Goal: Task Accomplishment & Management: Manage account settings

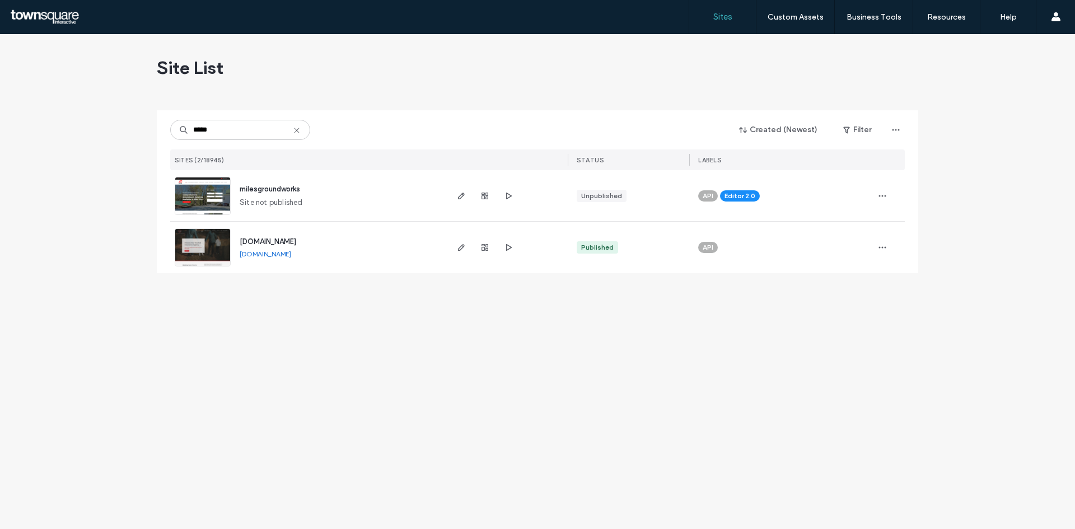
type input "*****"
click at [185, 181] on img at bounding box center [202, 216] width 55 height 76
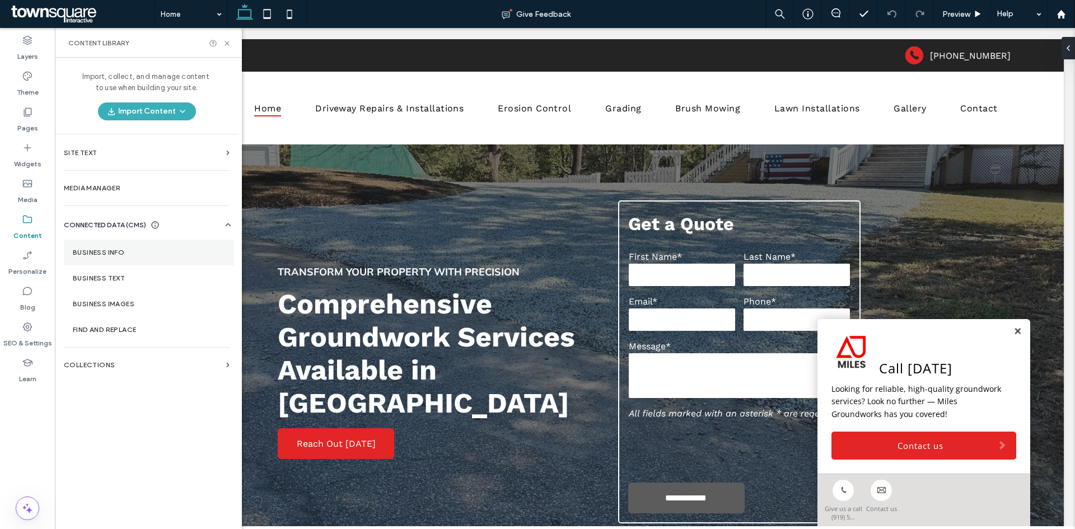
click at [90, 246] on section "Business Info" at bounding box center [149, 253] width 170 height 26
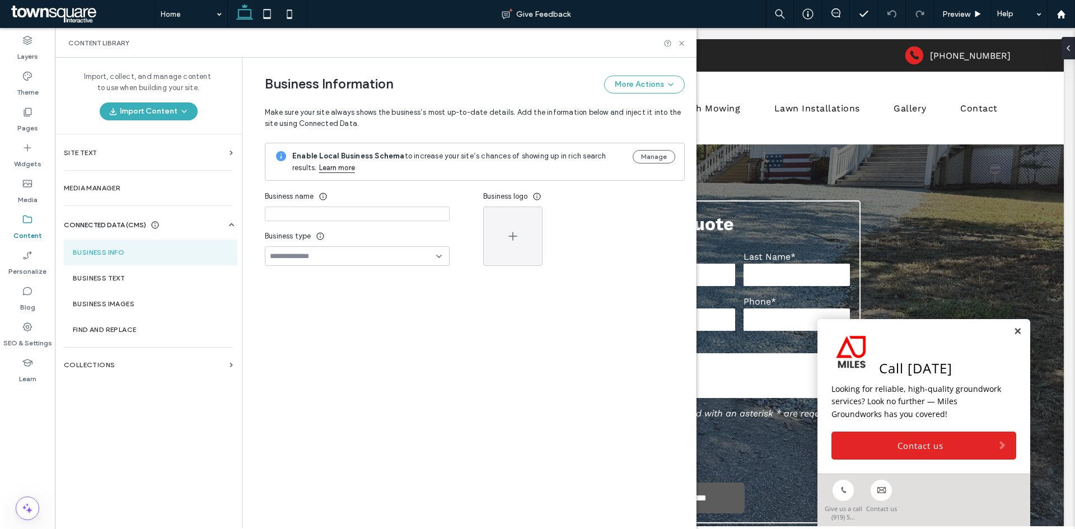
type input "**********"
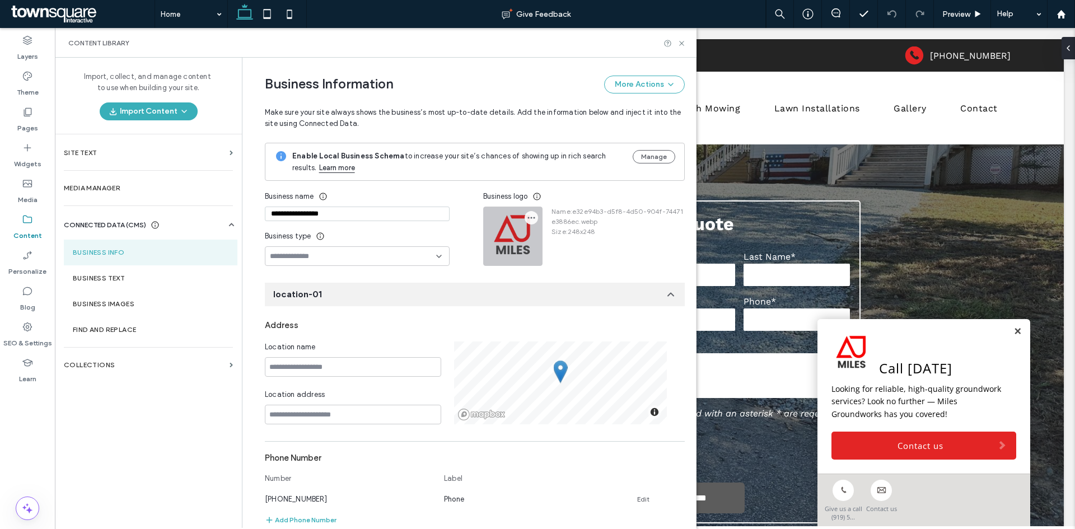
click at [527, 216] on icon "button" at bounding box center [531, 217] width 9 height 9
click at [540, 246] on span at bounding box center [535, 245] width 13 height 12
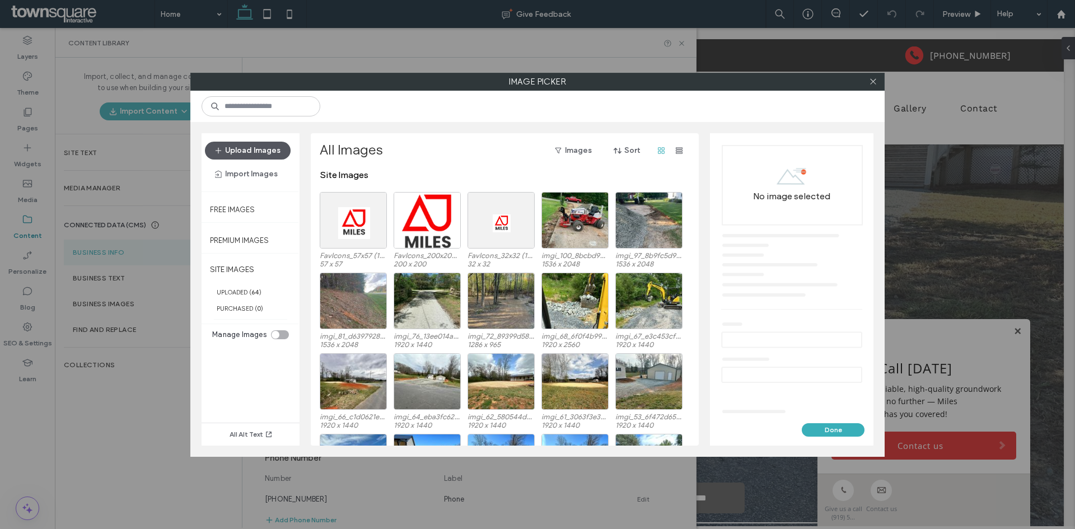
click at [278, 156] on button "Upload Images" at bounding box center [248, 151] width 86 height 18
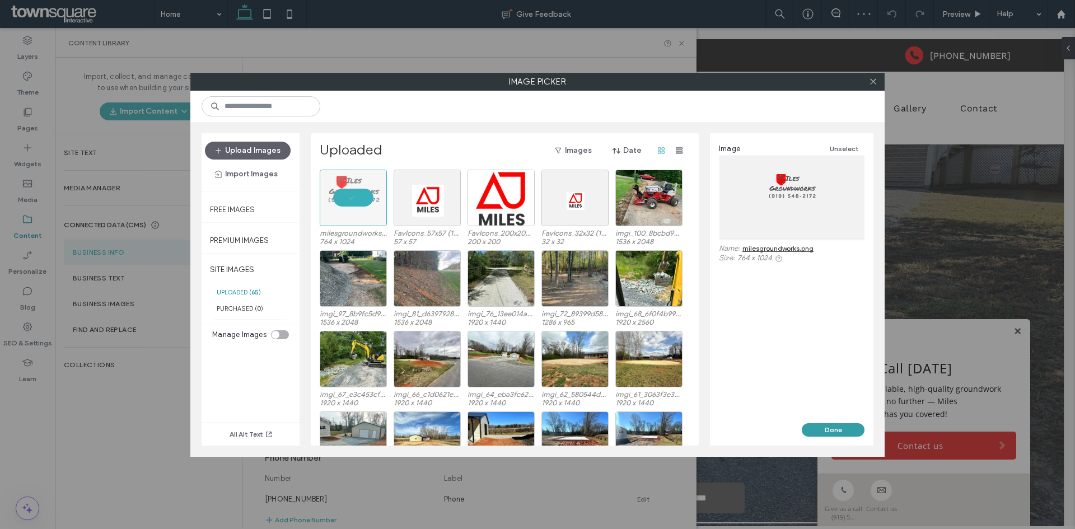
click at [824, 435] on button "Done" at bounding box center [833, 429] width 63 height 13
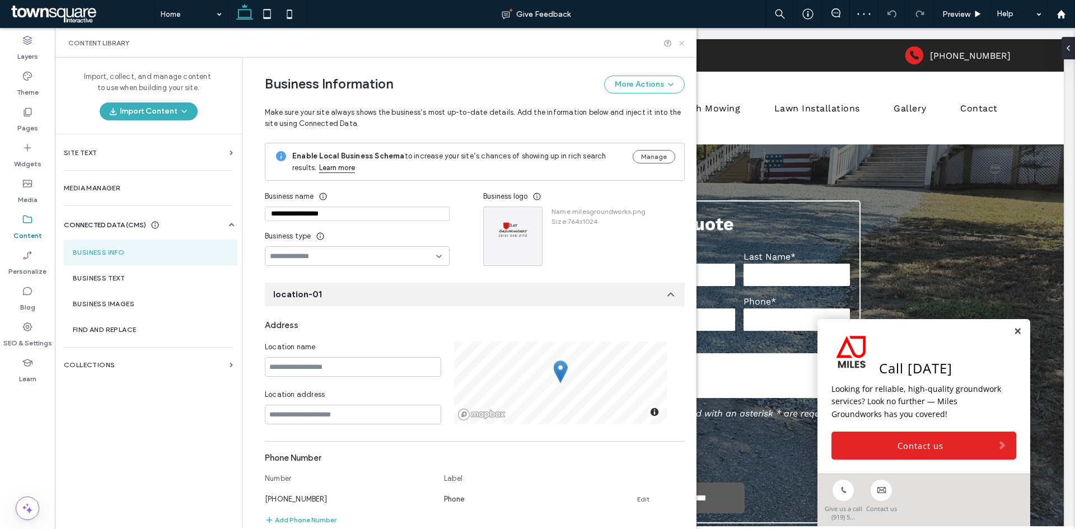
click at [683, 47] on icon at bounding box center [682, 43] width 8 height 8
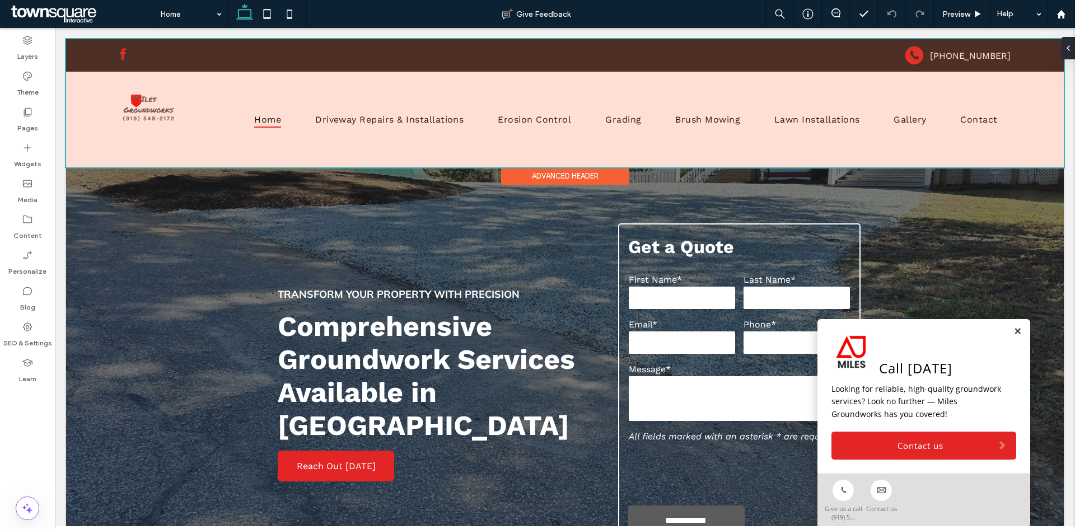
click at [166, 123] on div at bounding box center [565, 103] width 998 height 128
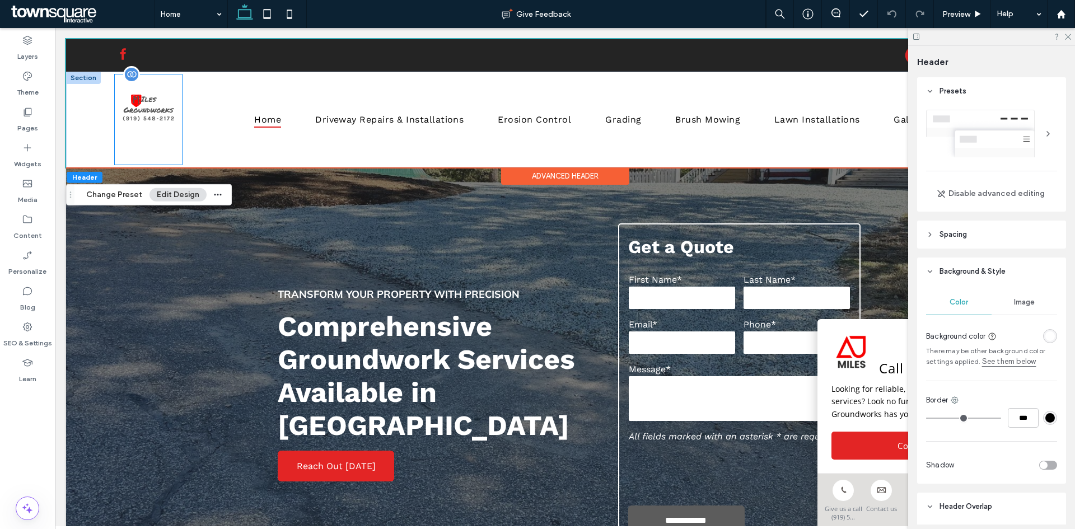
click at [162, 124] on img at bounding box center [148, 119] width 67 height 90
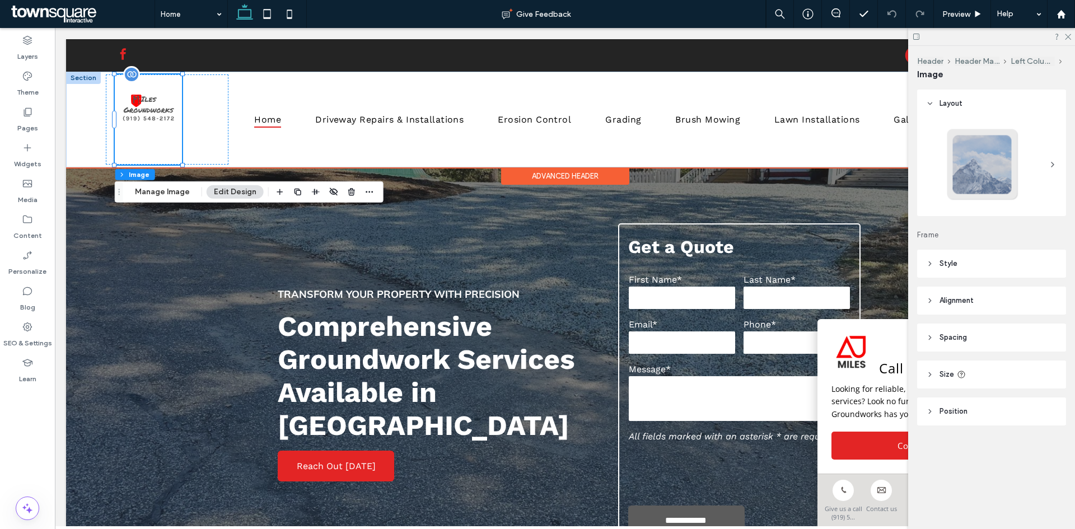
click at [161, 144] on img at bounding box center [148, 119] width 67 height 90
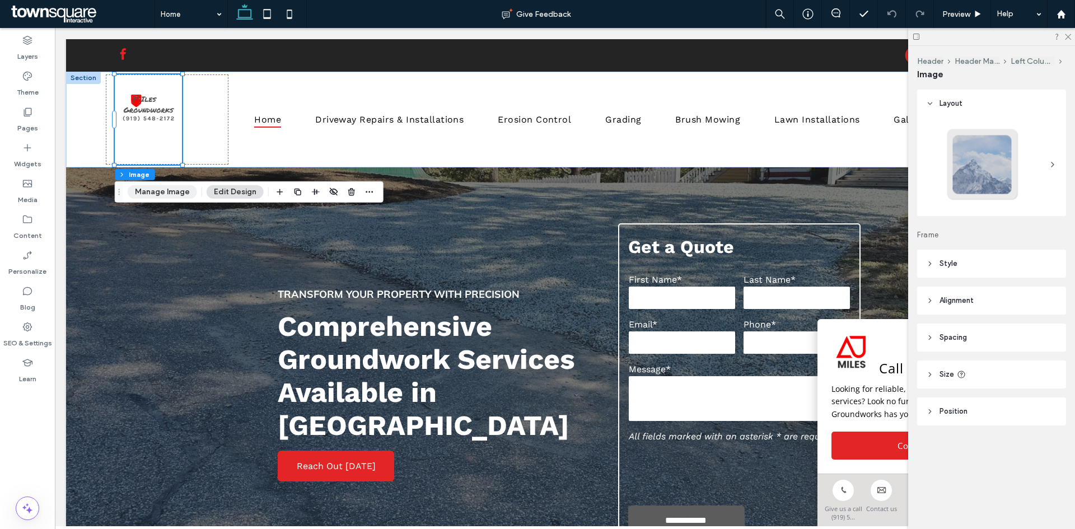
click at [186, 192] on button "Manage Image" at bounding box center [162, 191] width 69 height 13
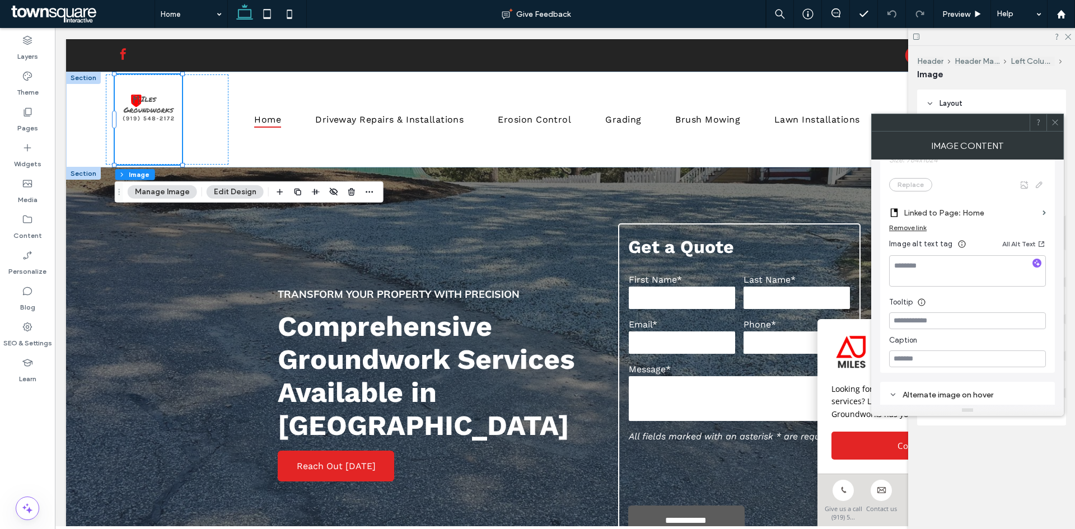
scroll to position [38, 0]
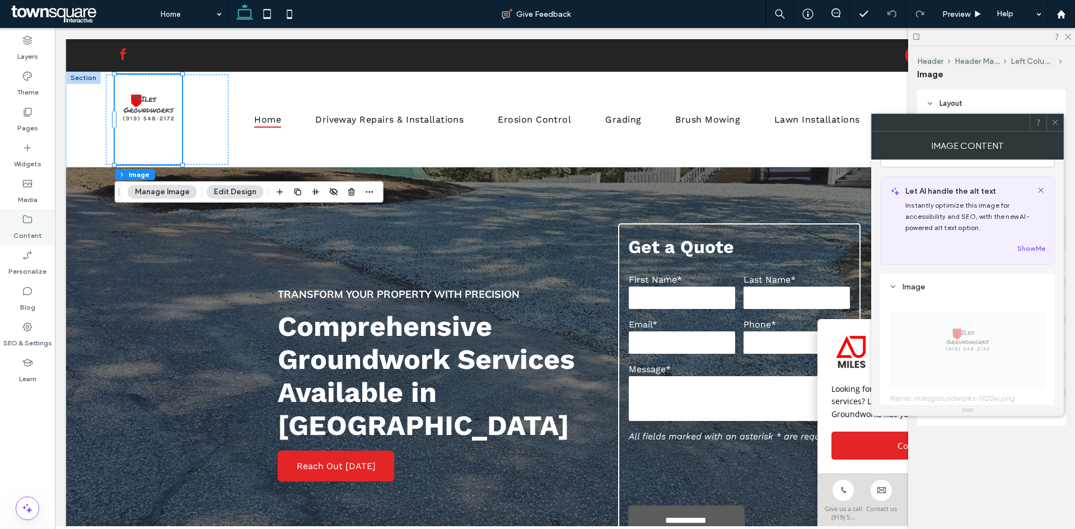
click at [44, 237] on div "Content" at bounding box center [27, 227] width 55 height 36
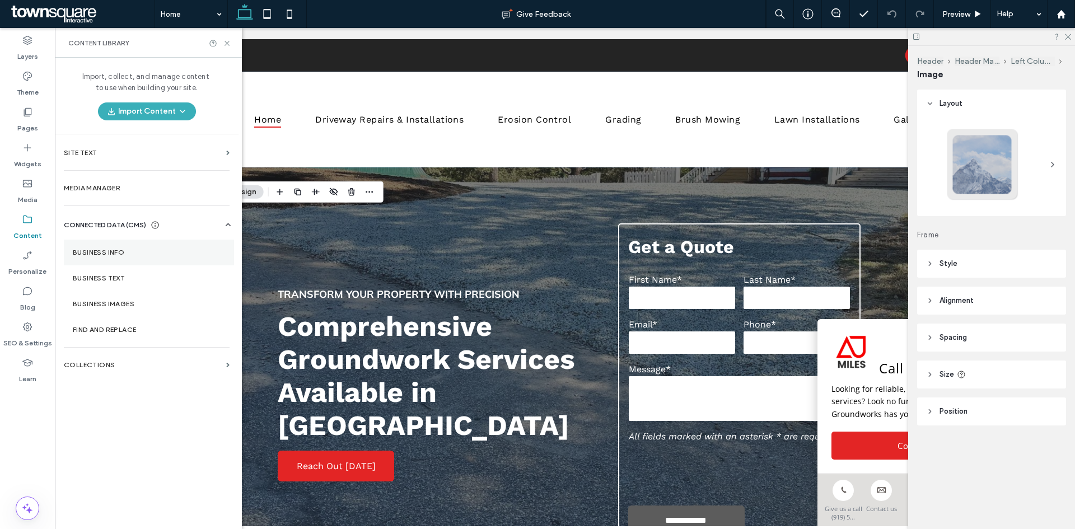
click at [94, 249] on label "Business Info" at bounding box center [149, 253] width 152 height 8
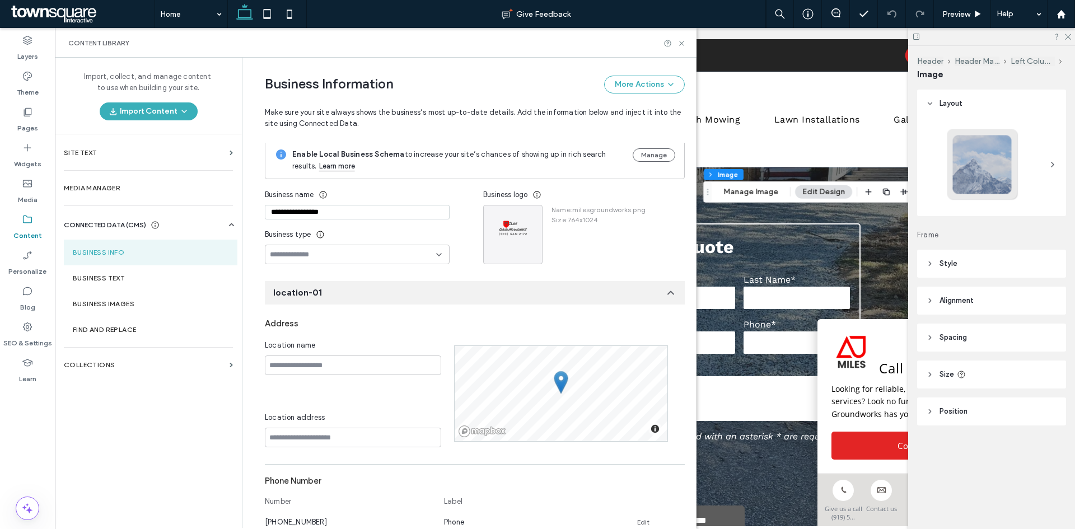
scroll to position [0, 0]
click at [515, 225] on div at bounding box center [513, 236] width 58 height 58
click at [527, 219] on icon "button" at bounding box center [531, 217] width 9 height 9
click at [559, 236] on div "Replace Image" at bounding box center [570, 244] width 100 height 21
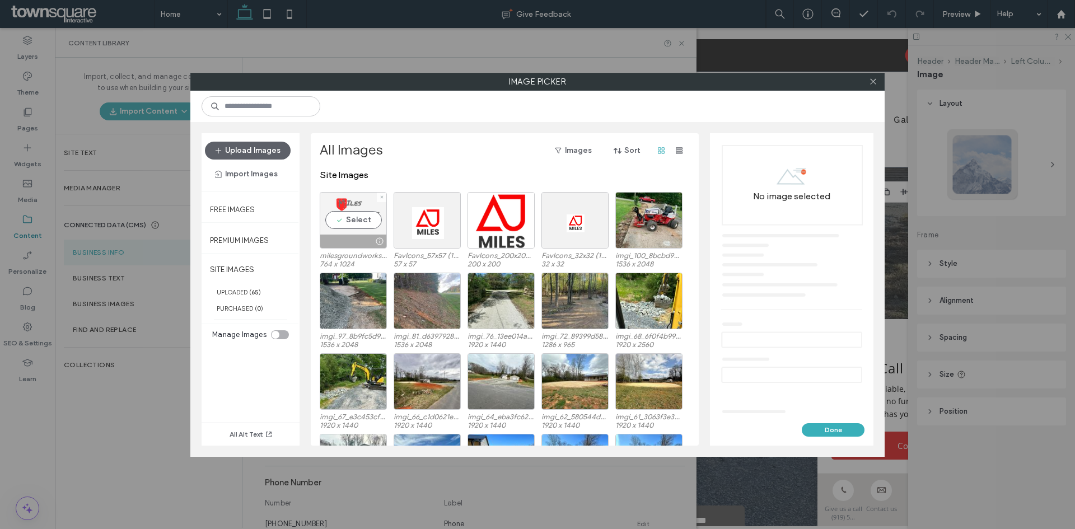
click at [351, 216] on div "Select" at bounding box center [353, 220] width 67 height 57
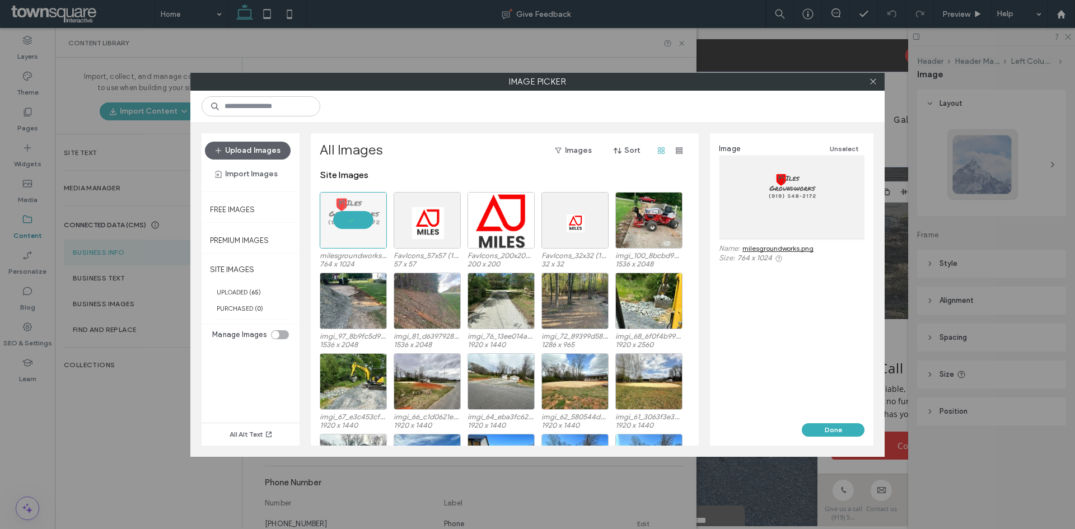
click at [787, 197] on div at bounding box center [793, 197] width 146 height 83
click at [257, 149] on button "Upload Images" at bounding box center [248, 151] width 86 height 18
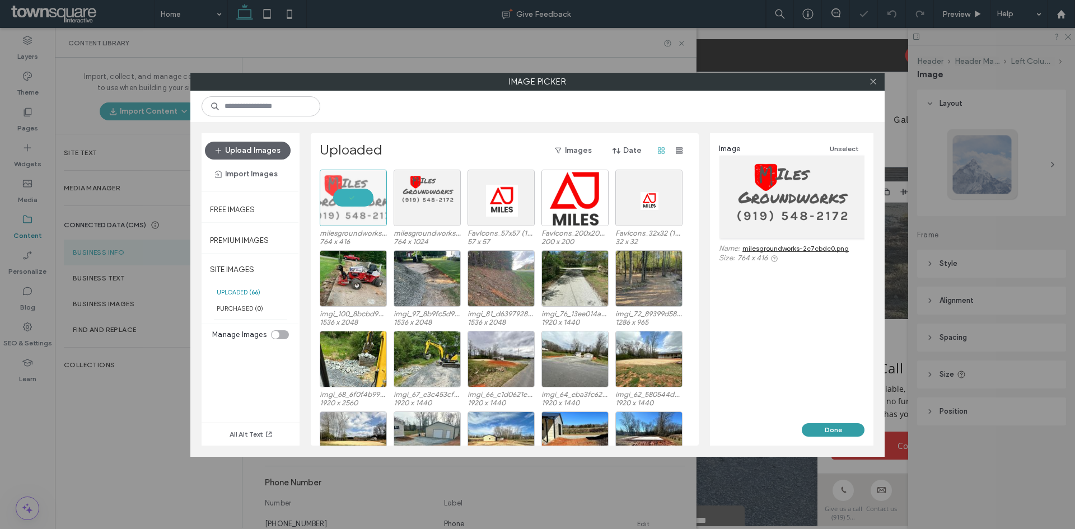
click at [827, 424] on button "Done" at bounding box center [833, 429] width 63 height 13
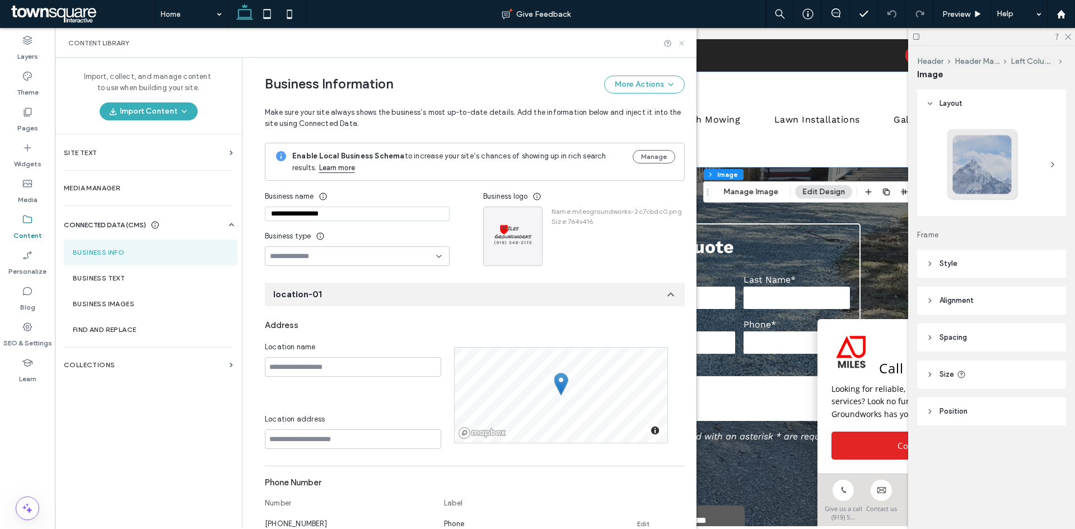
click at [683, 44] on use at bounding box center [681, 43] width 4 height 4
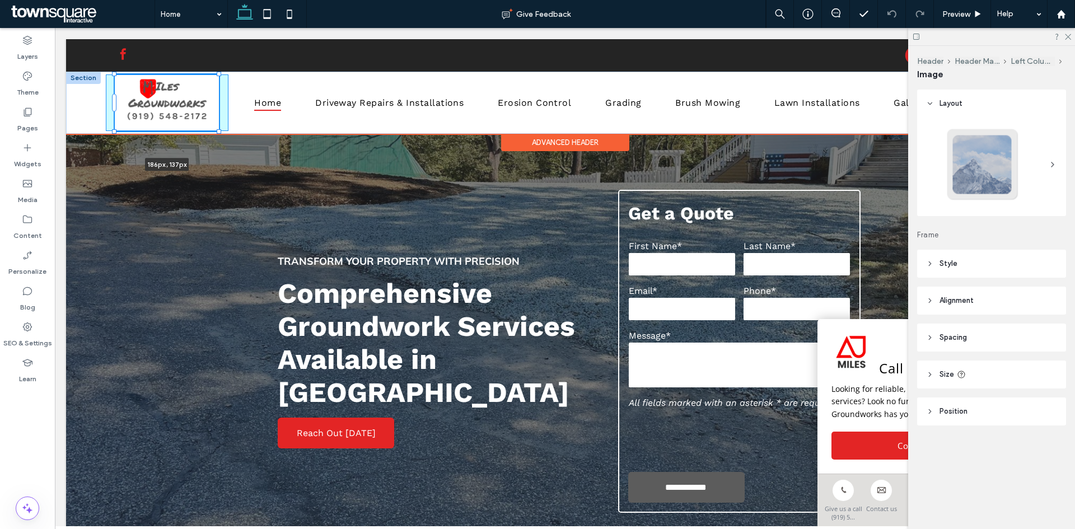
drag, startPoint x: 183, startPoint y: 114, endPoint x: 224, endPoint y: 132, distance: 45.1
click at [224, 132] on div "186px , 137px Home Driveway Repairs & Installations Erosion Control Grading Bru…" at bounding box center [565, 103] width 998 height 62
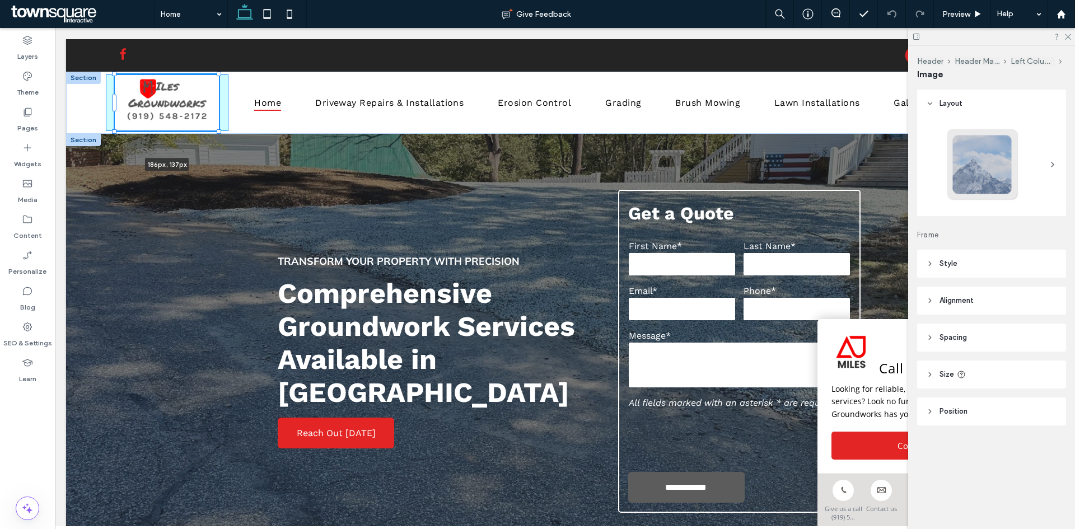
type input "***"
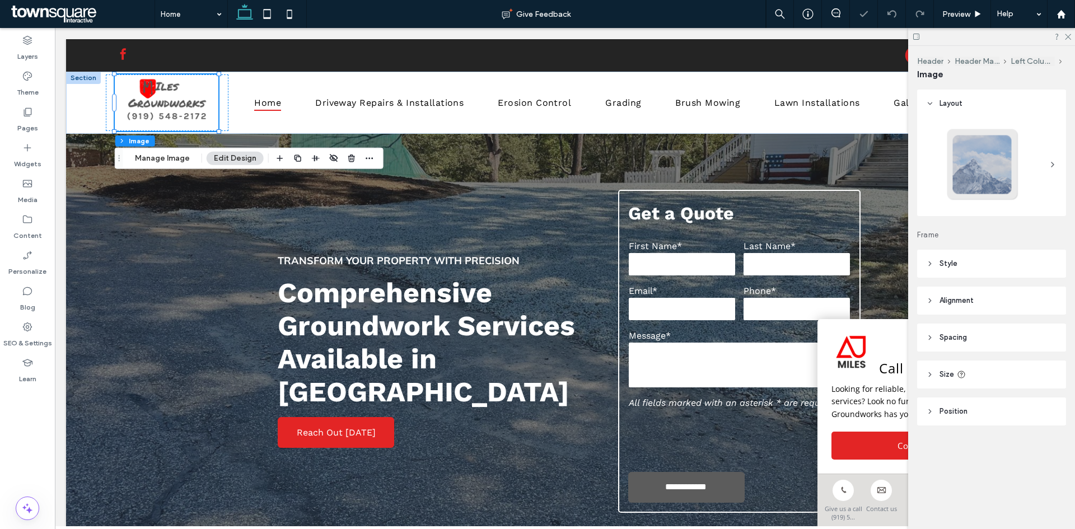
click at [225, 168] on div "Header Header Main Left Column Image Manage Image Edit Design" at bounding box center [249, 158] width 269 height 21
click at [229, 188] on div "**********" at bounding box center [565, 351] width 672 height 435
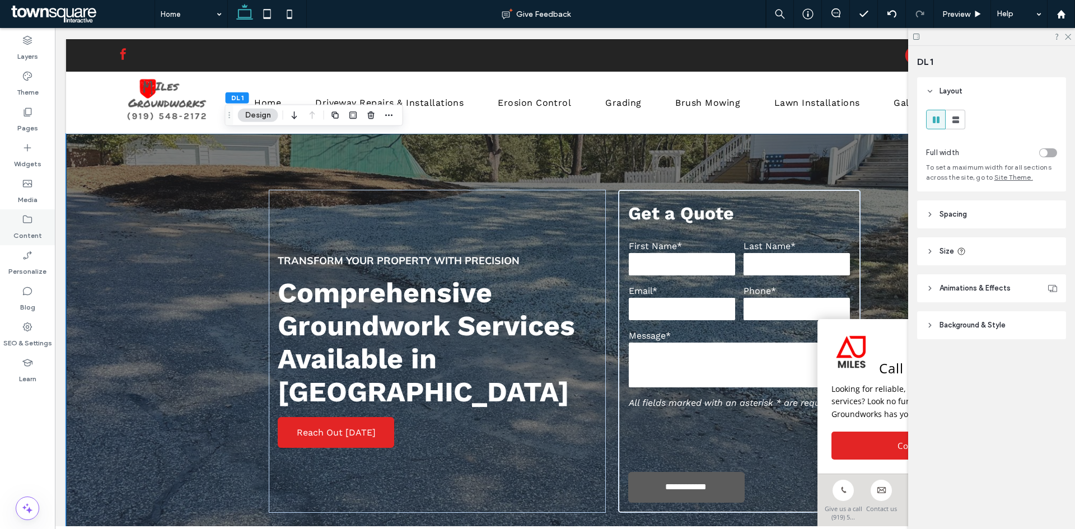
click at [33, 231] on label "Content" at bounding box center [27, 233] width 29 height 16
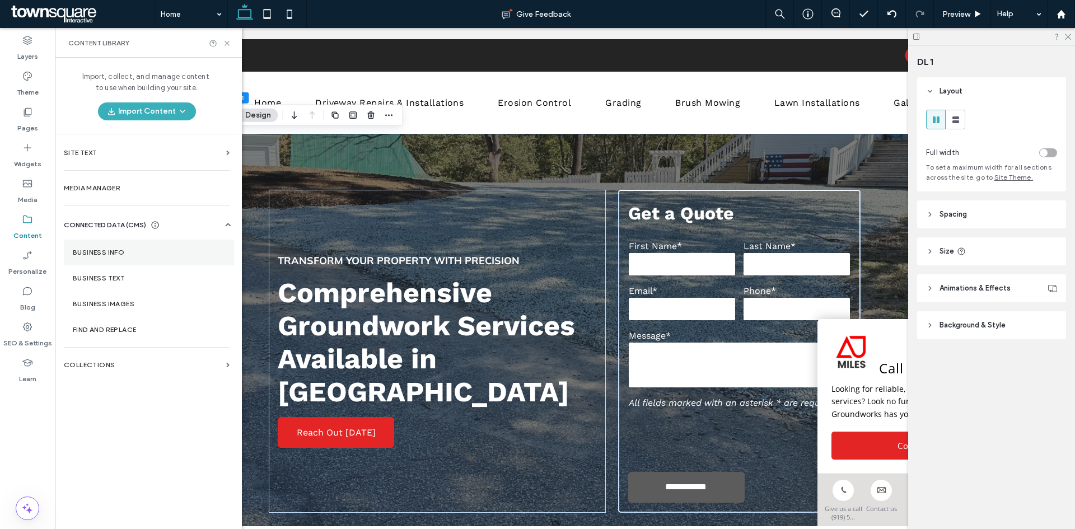
click at [134, 250] on label "Business Info" at bounding box center [149, 253] width 152 height 8
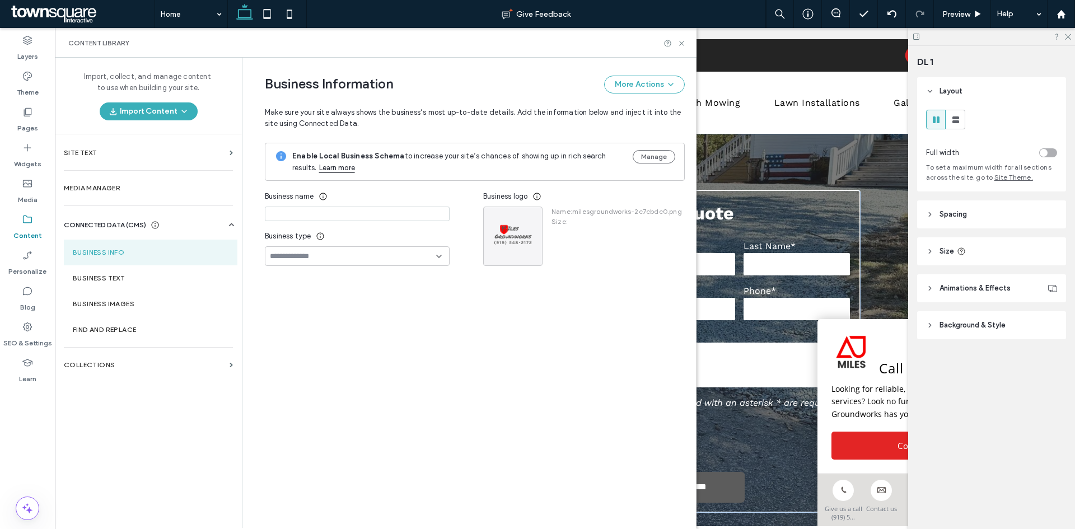
type input "**********"
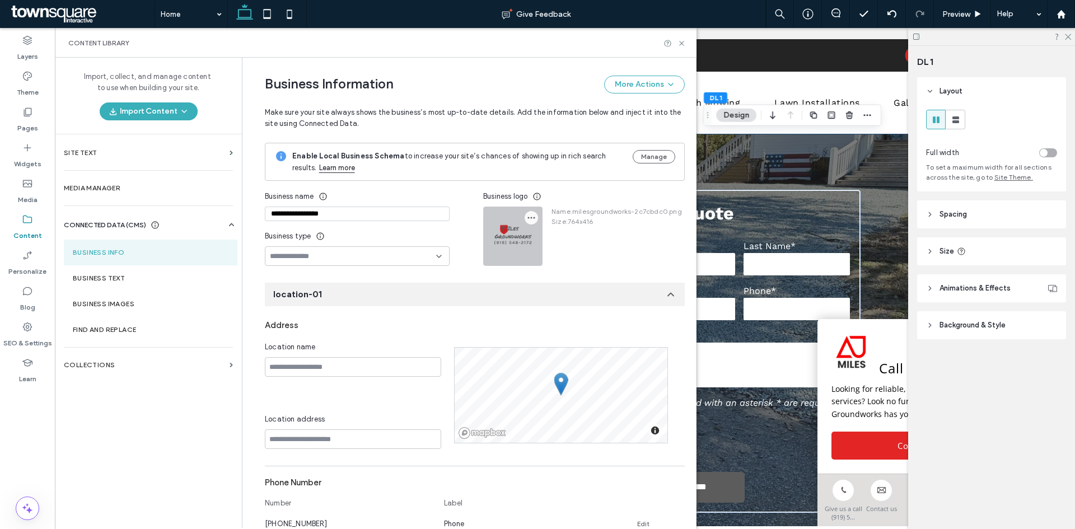
click at [531, 217] on span "button" at bounding box center [531, 217] width 13 height 13
click at [535, 240] on icon at bounding box center [533, 244] width 9 height 9
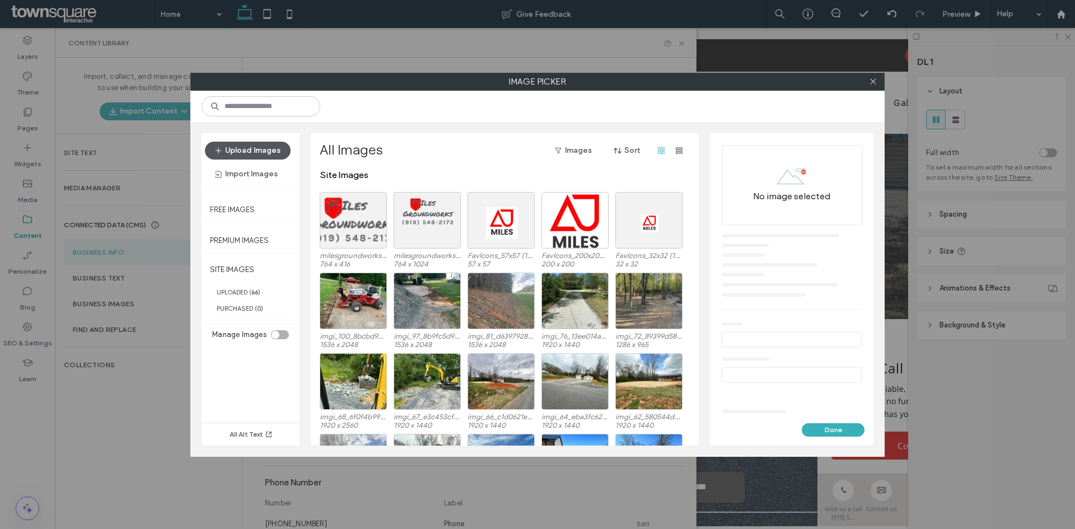
click at [256, 154] on button "Upload Images" at bounding box center [248, 151] width 86 height 18
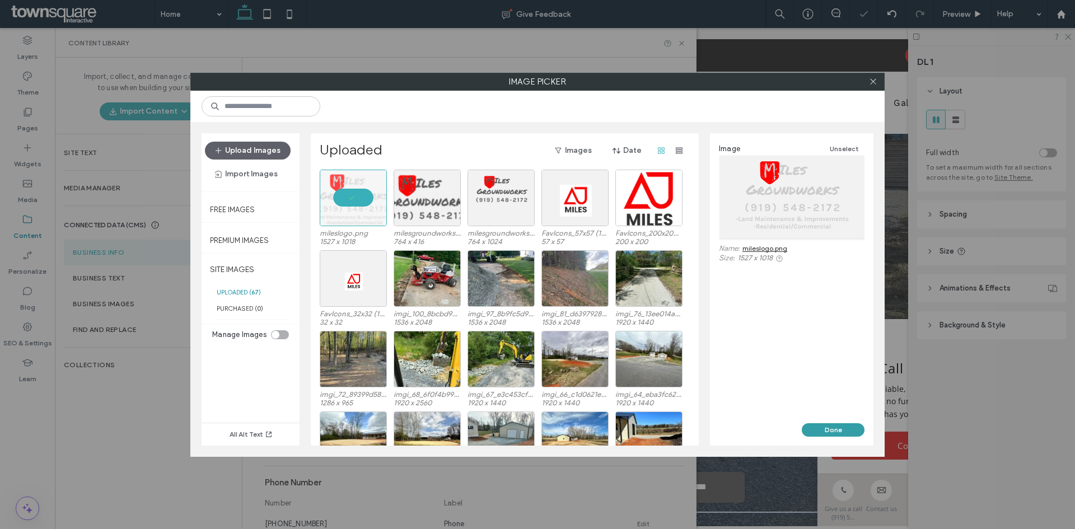
click at [839, 428] on button "Done" at bounding box center [833, 429] width 63 height 13
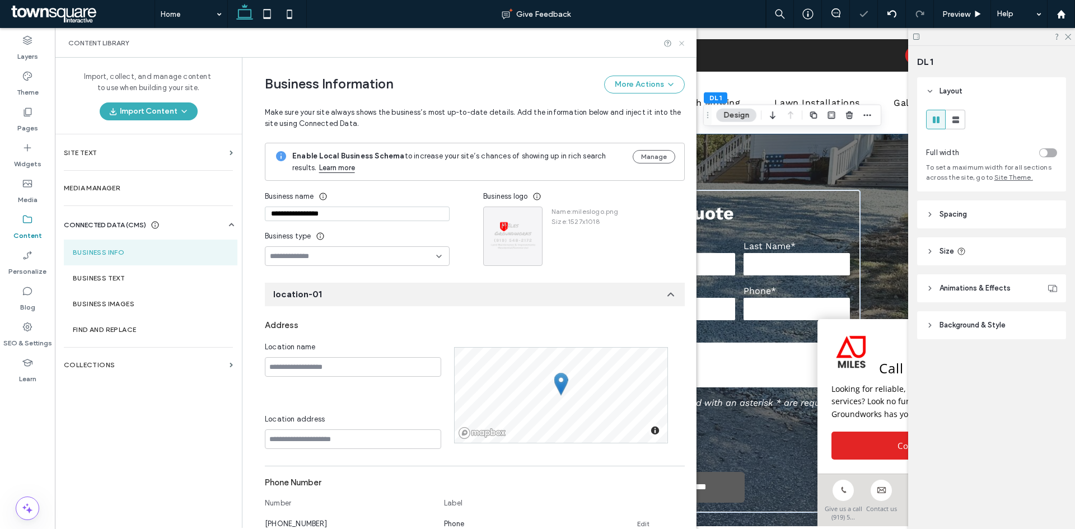
drag, startPoint x: 681, startPoint y: 39, endPoint x: 625, endPoint y: 13, distance: 62.1
click at [681, 39] on icon at bounding box center [682, 43] width 8 height 8
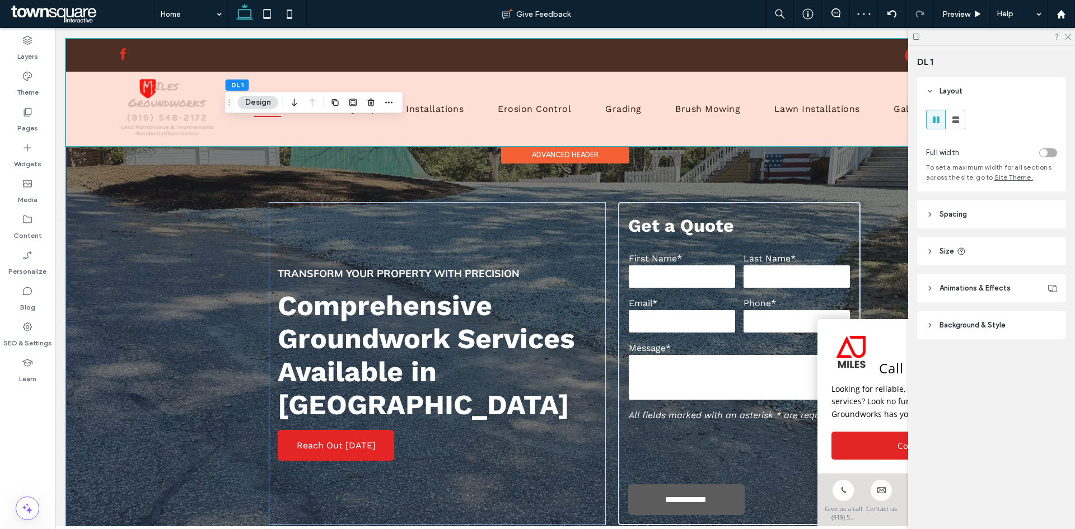
click at [167, 114] on div at bounding box center [565, 92] width 998 height 107
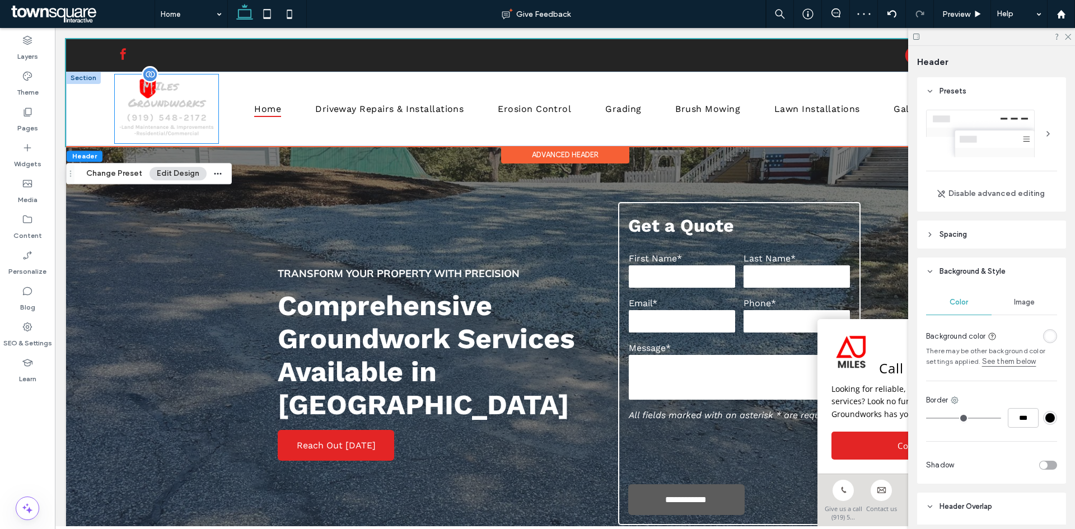
click at [217, 133] on img at bounding box center [167, 108] width 104 height 69
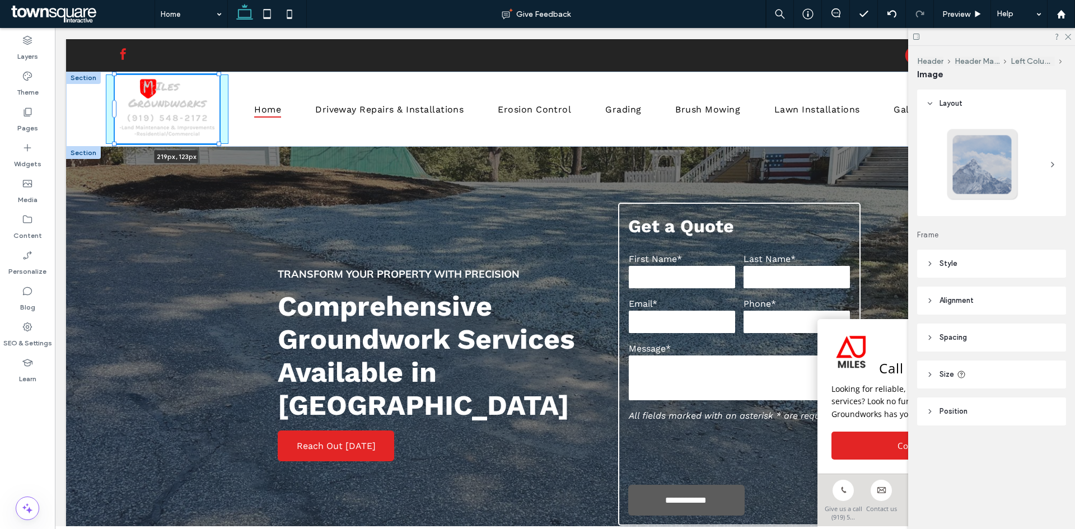
drag, startPoint x: 218, startPoint y: 143, endPoint x: 236, endPoint y: 160, distance: 24.5
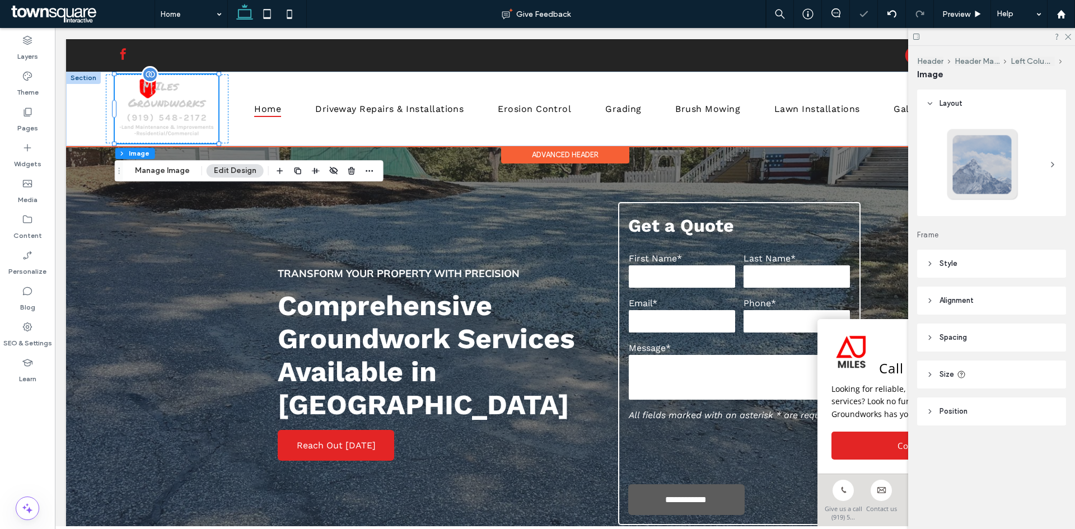
click at [209, 122] on img at bounding box center [167, 108] width 104 height 69
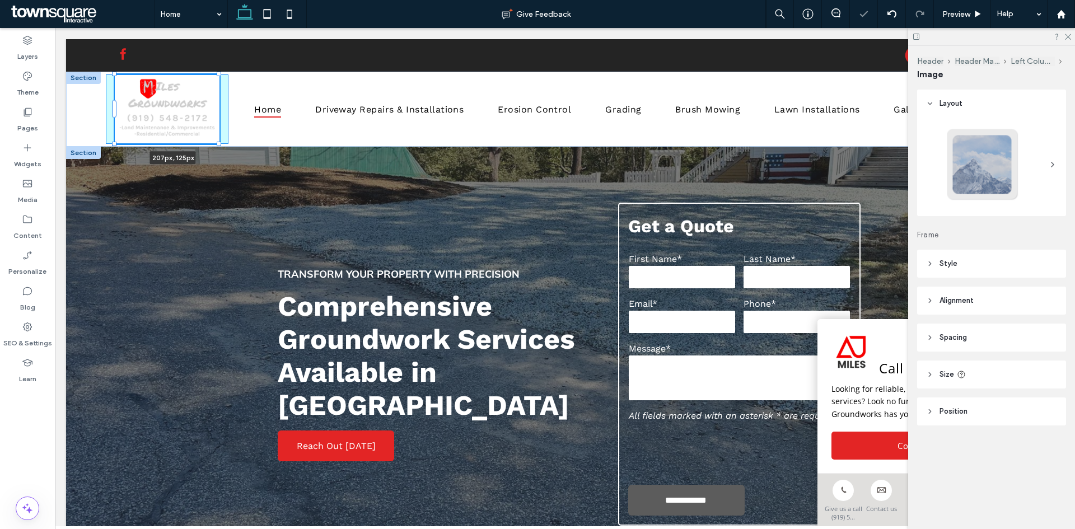
drag, startPoint x: 219, startPoint y: 142, endPoint x: 228, endPoint y: 155, distance: 15.6
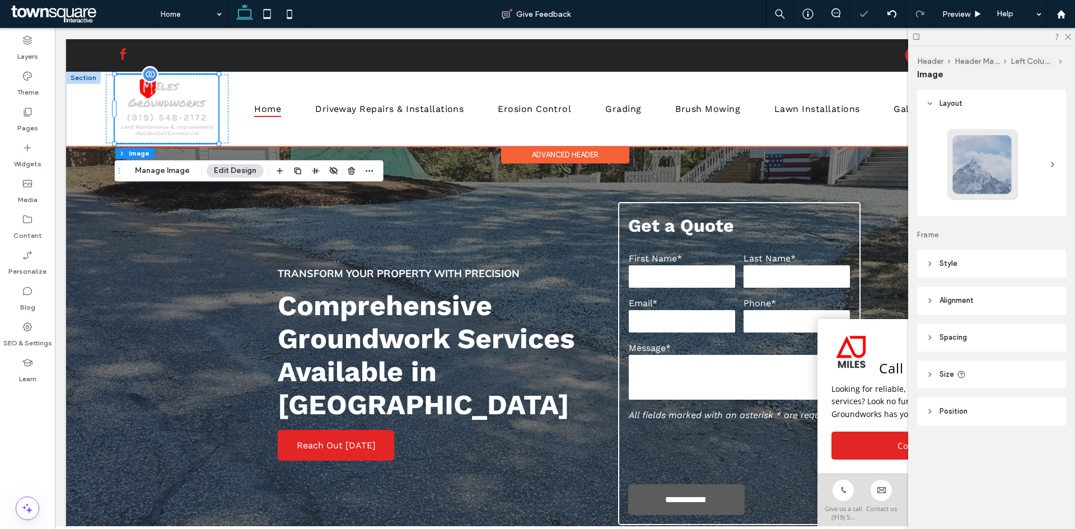
click at [185, 100] on img at bounding box center [167, 108] width 104 height 69
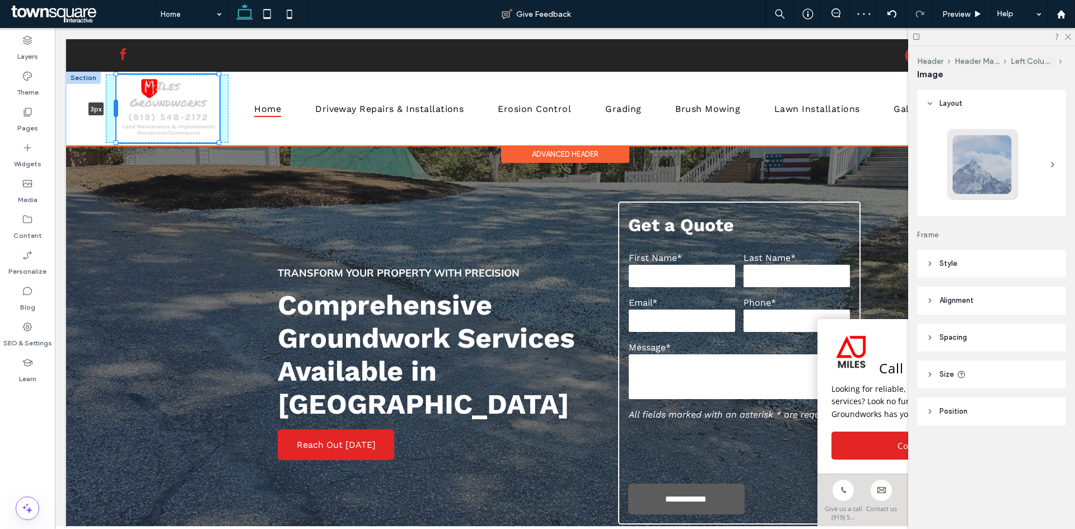
click at [118, 113] on div at bounding box center [116, 109] width 4 height 18
drag, startPoint x: 217, startPoint y: 73, endPoint x: 229, endPoint y: 68, distance: 13.0
click at [229, 68] on div "[PHONE_NUMBER] Section 200px , 123px Home Driveway Repairs & Installations Eros…" at bounding box center [565, 92] width 998 height 106
type input "***"
